Goal: Task Accomplishment & Management: Manage account settings

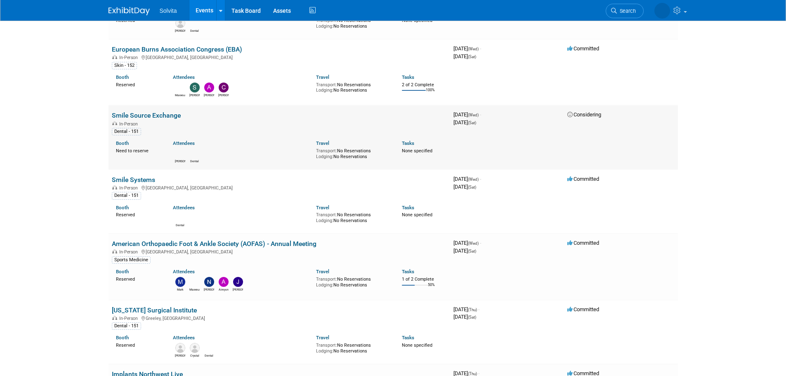
scroll to position [165, 0]
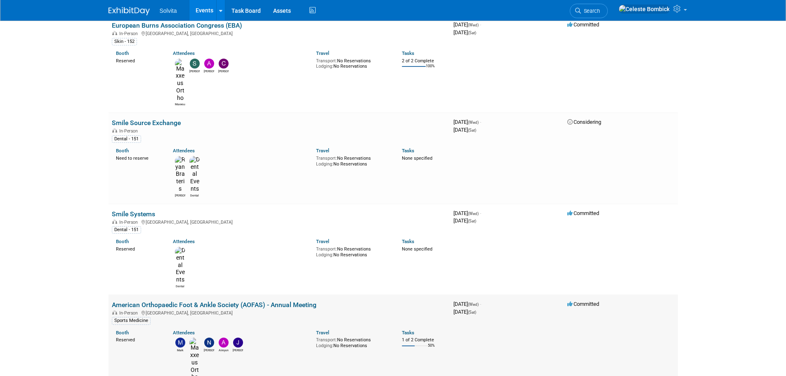
click at [197, 301] on link "American Orthopaedic Foot & Ankle Society (AOFAS) - Annual Meeting" at bounding box center [214, 305] width 205 height 8
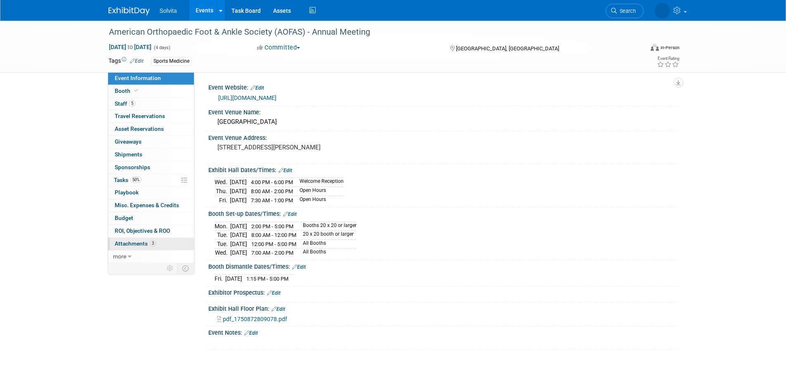
click at [136, 238] on link "3 Attachments 3" at bounding box center [151, 244] width 86 height 12
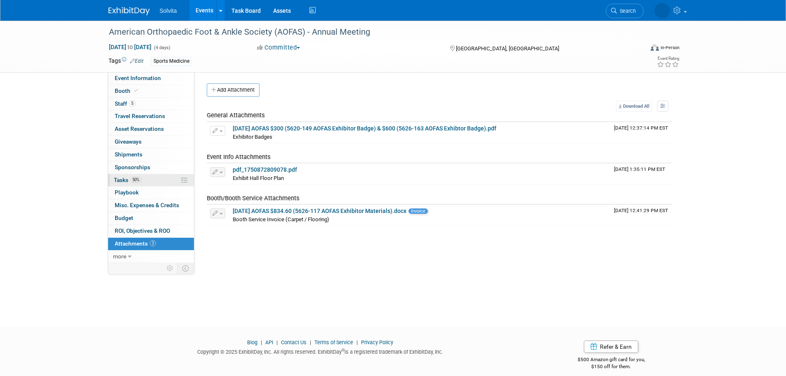
drag, startPoint x: 127, startPoint y: 179, endPoint x: 133, endPoint y: 179, distance: 5.4
click at [127, 179] on span "Tasks 50%" at bounding box center [128, 180] width 28 height 7
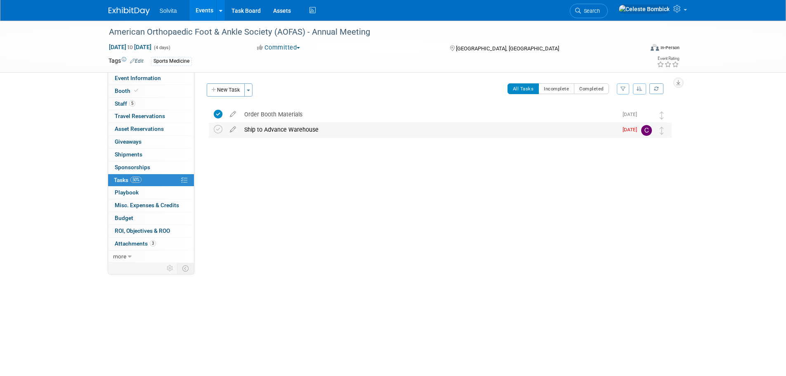
click at [333, 131] on div "Ship to Advance Warehouse" at bounding box center [429, 130] width 378 height 14
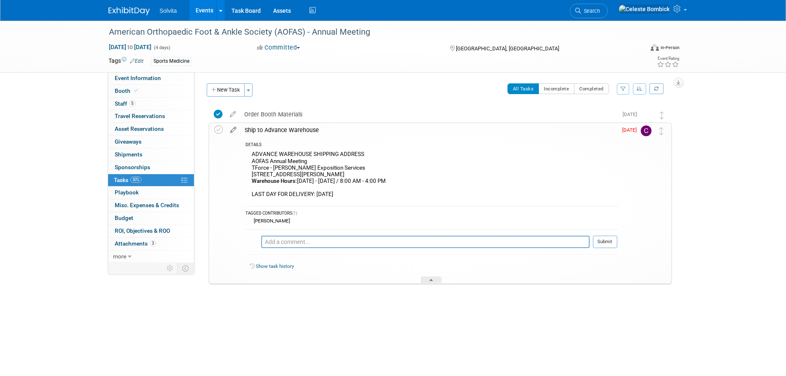
click at [231, 132] on icon at bounding box center [233, 128] width 14 height 10
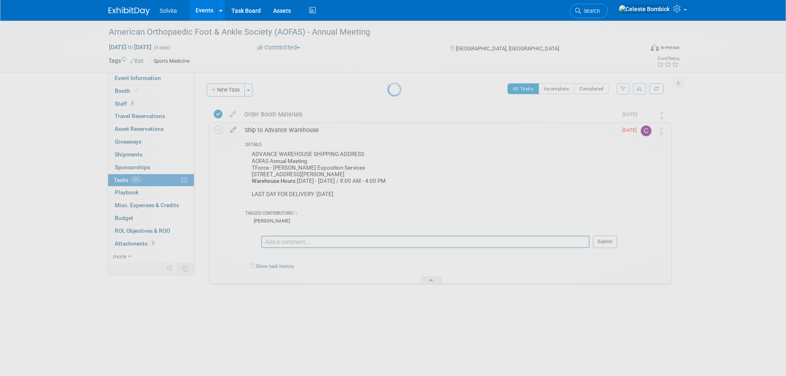
select select "7"
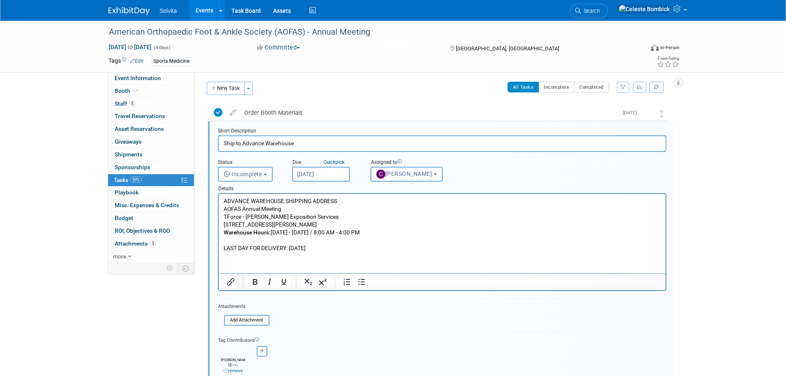
scroll to position [2, 0]
click at [313, 180] on body "Solvita Events Add Event Bulk Upload Events Shareable Event Boards Recently Vie…" at bounding box center [393, 186] width 786 height 376
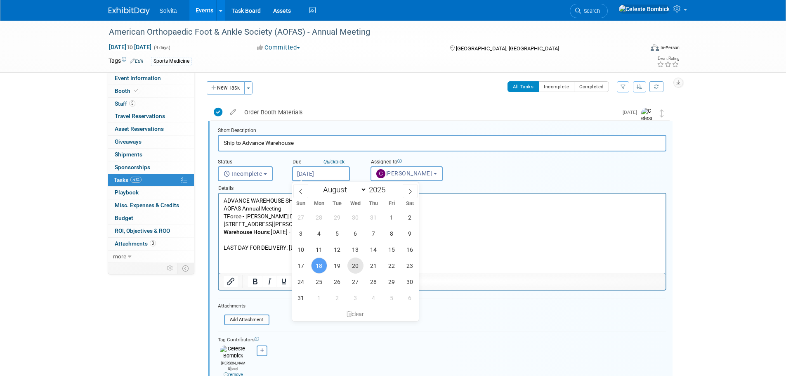
click at [354, 265] on span "20" at bounding box center [355, 265] width 16 height 16
type input "[DATE]"
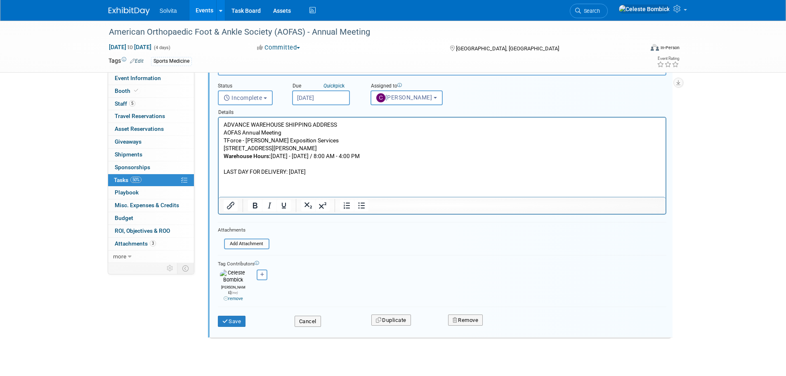
scroll to position [82, 0]
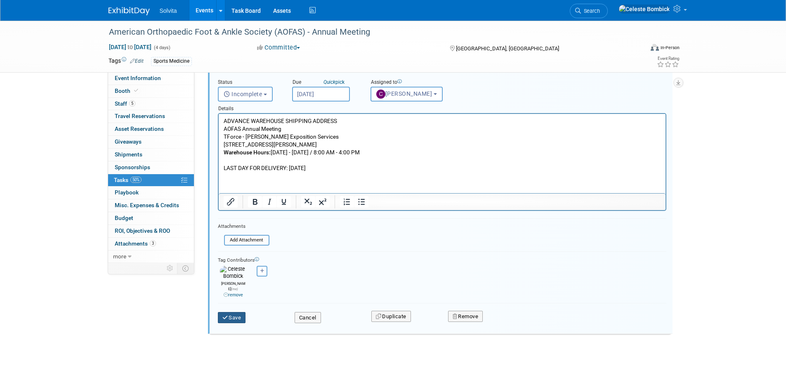
click at [236, 312] on button "Save" at bounding box center [232, 318] width 28 height 12
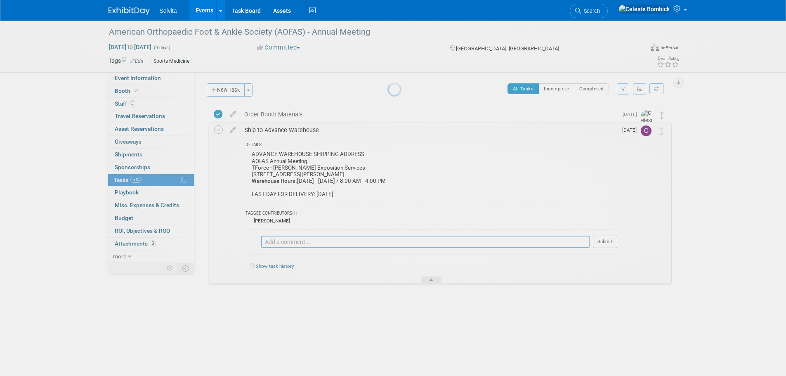
scroll to position [0, 0]
